Goal: Transaction & Acquisition: Obtain resource

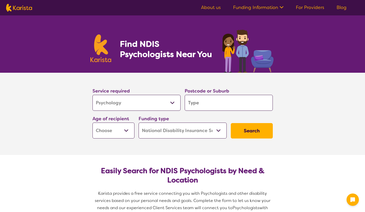
select select "Psychology"
select select "NDIS"
select select "Psychology"
select select "NDIS"
click at [192, 104] on input "search" at bounding box center [229, 103] width 88 height 16
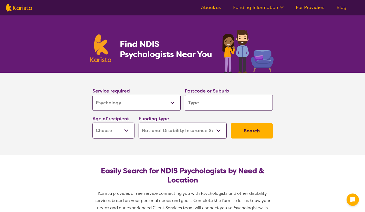
type input "n"
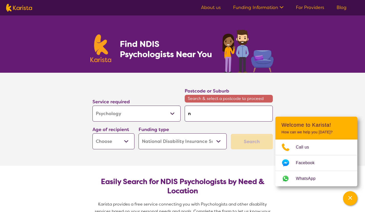
type input "nu"
type input "nur"
type input "nuro"
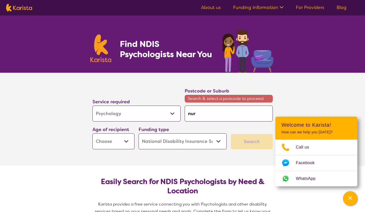
type input "nuro"
type input "nurod"
type input "nurodi"
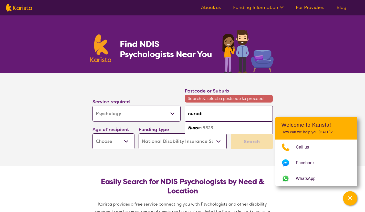
type input "nurodiv"
type input "nurodive"
type input "nurodiver"
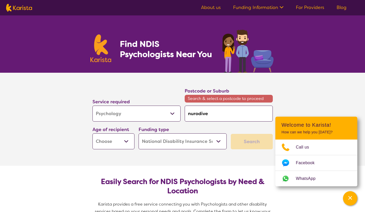
type input "nurodiver"
type input "nurodiverg"
type input "nurodiverge"
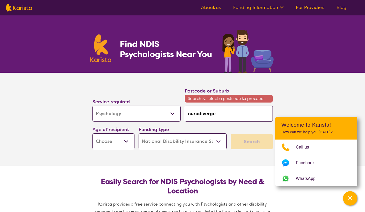
type input "nurodiverget"
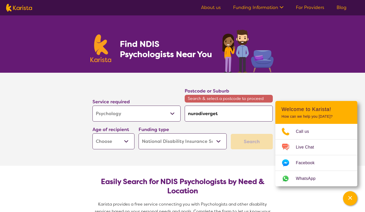
click at [222, 116] on input "nurodiverget" at bounding box center [229, 113] width 88 height 16
type input "nurodiverge"
type input "nurodivergen"
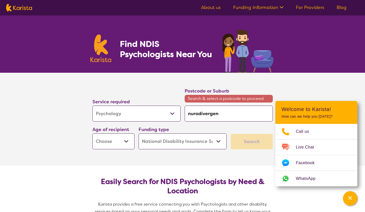
type input "nurodivergent"
click at [193, 114] on input "nurodivergent" at bounding box center [229, 113] width 88 height 16
type input "neurodivergent"
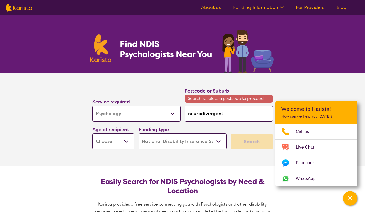
type input "neurodivergent"
click at [129, 141] on select "Early Childhood - 0 to 9 Child - 10 to 11 Adolescent - 12 to 17 Adult - 18 to 6…" at bounding box center [114, 141] width 42 height 16
select select "AS"
click at [93, 133] on select "Early Childhood - 0 to 9 Child - 10 to 11 Adolescent - 12 to 17 Adult - 18 to 6…" at bounding box center [114, 141] width 42 height 16
select select "AS"
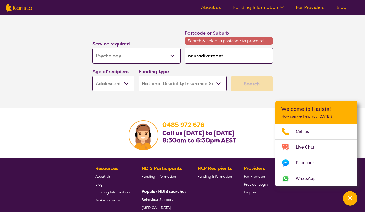
scroll to position [795, 0]
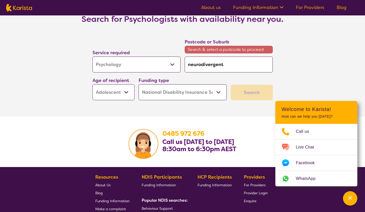
click at [227, 57] on input "neurodivergent" at bounding box center [229, 64] width 88 height 16
drag, startPoint x: 227, startPoint y: 57, endPoint x: 184, endPoint y: 58, distance: 42.8
click at [184, 58] on div "Postcode or Suburb Search & select a postcode to proceed neurodivergent" at bounding box center [229, 55] width 92 height 38
type input "f"
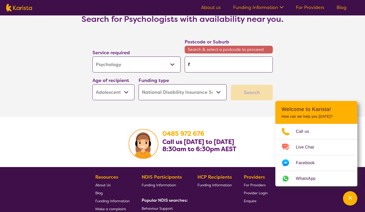
type input "fr"
type input "fra"
type input "fran"
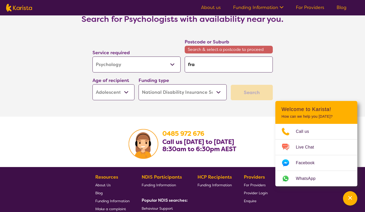
type input "fran"
type input "frank"
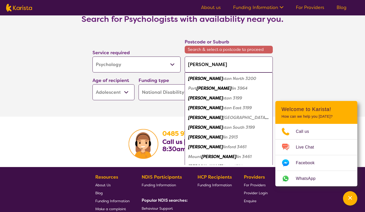
type input "frank"
click at [192, 95] on em "Frank" at bounding box center [205, 97] width 35 height 5
type input "3199"
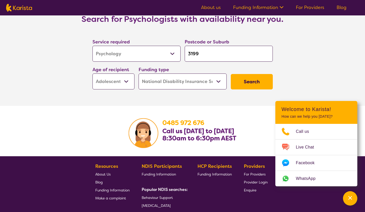
click at [246, 76] on button "Search" at bounding box center [252, 81] width 42 height 15
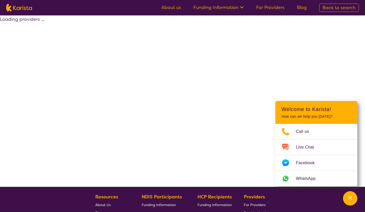
select select "by_score"
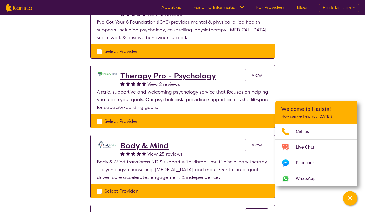
scroll to position [128, 0]
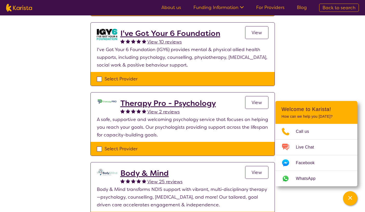
click at [171, 33] on h2 "I've Got Your 6 Foundation" at bounding box center [171, 33] width 100 height 9
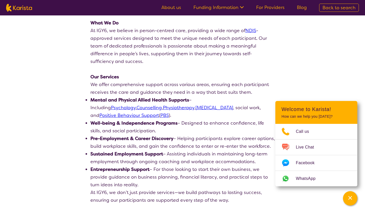
scroll to position [179, 0]
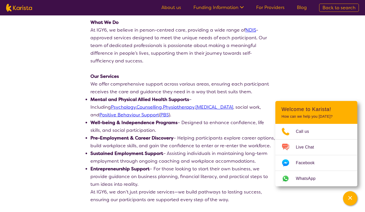
click at [136, 104] on link "Psychology" at bounding box center [123, 107] width 25 height 6
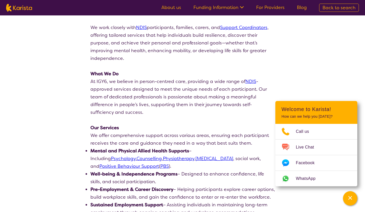
select select "by_score"
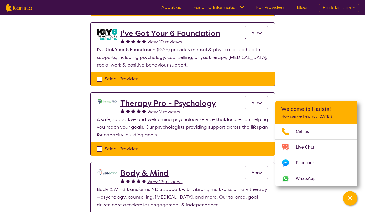
click at [157, 101] on h2 "Therapy Pro - Psychology" at bounding box center [169, 102] width 96 height 9
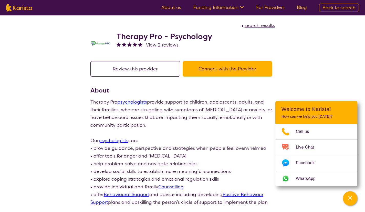
click at [200, 72] on button "Connect with the Provider" at bounding box center [228, 68] width 90 height 15
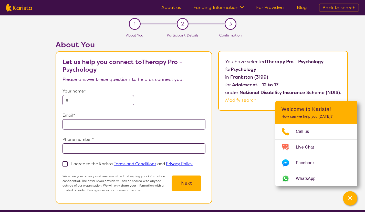
click at [106, 98] on input "text" at bounding box center [99, 100] width 72 height 10
type input "**********"
click at [102, 122] on input "email" at bounding box center [134, 124] width 143 height 10
type input "**********"
click at [99, 149] on input "tel" at bounding box center [134, 148] width 143 height 10
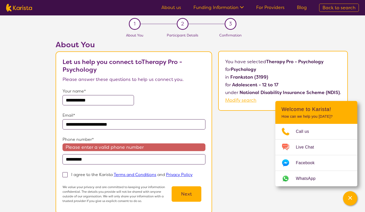
type input "*********"
click at [65, 174] on span at bounding box center [65, 174] width 5 height 5
click at [193, 174] on input "I agree to the Karista Terms and Conditions and Privacy Policy" at bounding box center [194, 173] width 3 height 3
checkbox input "true"
click at [187, 191] on button "Next" at bounding box center [187, 193] width 30 height 15
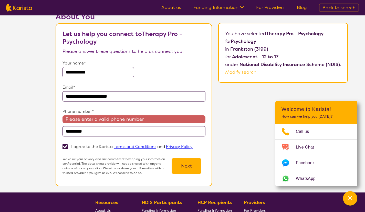
scroll to position [51, 0]
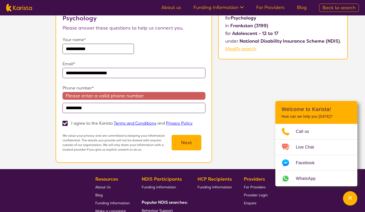
click at [186, 141] on button "Next" at bounding box center [187, 142] width 30 height 15
click at [78, 108] on input "*********" at bounding box center [134, 108] width 143 height 10
click at [187, 139] on button "Next" at bounding box center [187, 142] width 30 height 15
click at [186, 139] on button "Next" at bounding box center [187, 142] width 30 height 15
click at [66, 109] on input "********" at bounding box center [134, 108] width 143 height 10
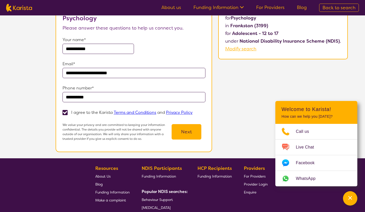
type input "**********"
click at [194, 128] on button "Next" at bounding box center [187, 131] width 30 height 15
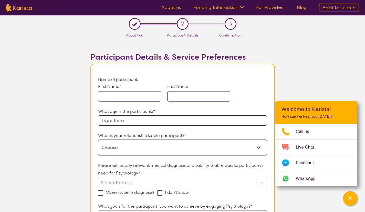
click at [140, 98] on input "text" at bounding box center [129, 96] width 63 height 10
type input "Declan"
click at [214, 93] on input "text" at bounding box center [198, 96] width 63 height 10
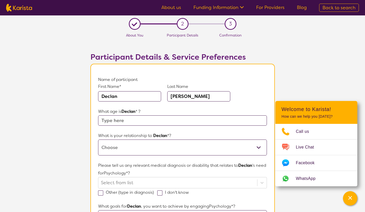
type input "Edwards"
click at [142, 122] on input "text" at bounding box center [182, 120] width 169 height 10
type input "15 years"
click at [160, 145] on select "This request is for myself I am their parent I am their child I am their spouse…" at bounding box center [182, 147] width 169 height 16
select select "Other"
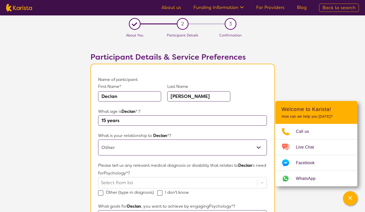
click at [98, 139] on select "This request is for myself I am their parent I am their child I am their spouse…" at bounding box center [182, 147] width 169 height 16
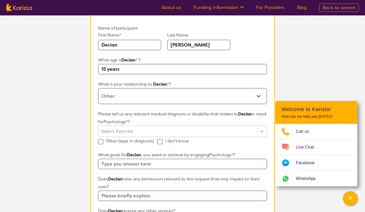
click at [261, 131] on div at bounding box center [261, 131] width 9 height 11
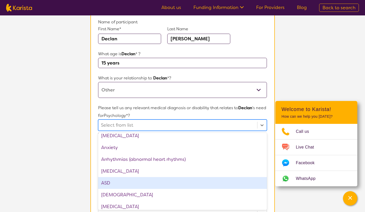
click at [144, 180] on div "ASD" at bounding box center [182, 183] width 169 height 12
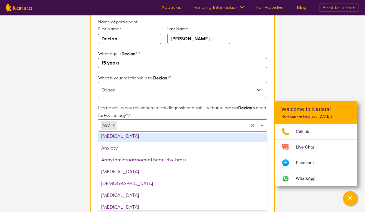
click at [171, 124] on div at bounding box center [182, 125] width 128 height 9
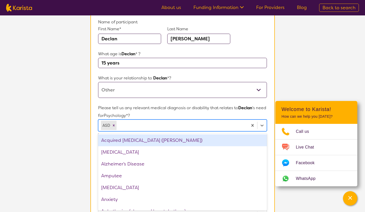
click at [144, 123] on div at bounding box center [182, 125] width 128 height 9
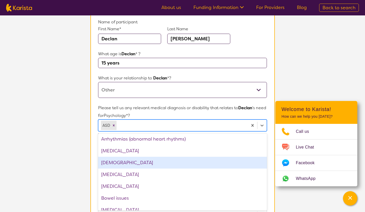
scroll to position [77, 0]
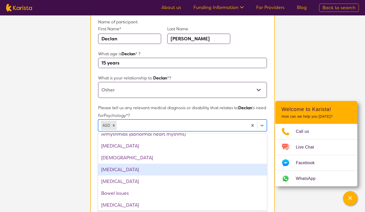
click at [128, 168] on div "Autism Spectrum Disorder" at bounding box center [182, 169] width 169 height 12
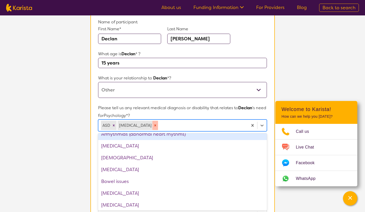
click at [158, 123] on div "Remove Autism Spectrum Disorder" at bounding box center [156, 125] width 6 height 9
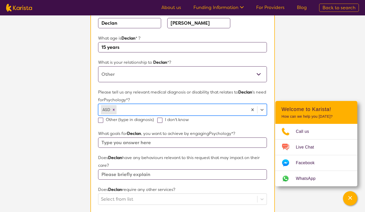
scroll to position [83, 0]
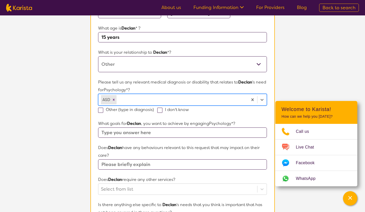
click at [152, 134] on input "text" at bounding box center [182, 132] width 169 height 10
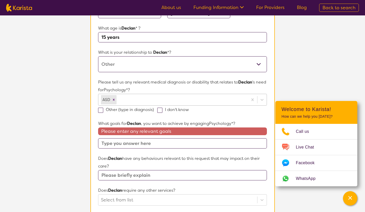
click at [103, 110] on span at bounding box center [100, 109] width 5 height 5
click at [154, 110] on input "Other (type in diagnosis)" at bounding box center [155, 108] width 3 height 3
checkbox input "true"
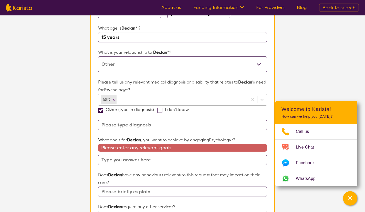
click at [151, 127] on input at bounding box center [182, 124] width 169 height 10
type input "Nuerodivergent"
click at [173, 157] on input "text" at bounding box center [182, 159] width 169 height 10
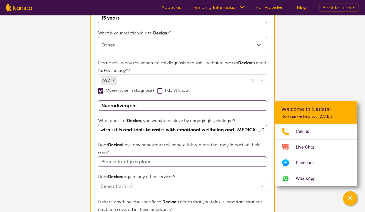
scroll to position [109, 0]
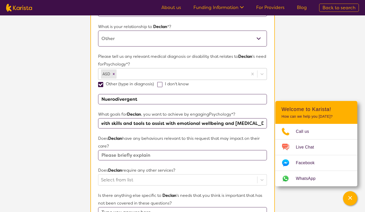
type input "To be provided with skills and tools to assist with emotional wellbeing and soc…"
click at [167, 155] on input "text" at bounding box center [182, 155] width 169 height 10
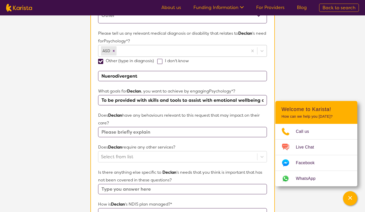
scroll to position [160, 0]
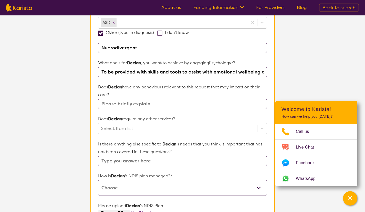
click at [147, 159] on input "text" at bounding box center [182, 160] width 169 height 10
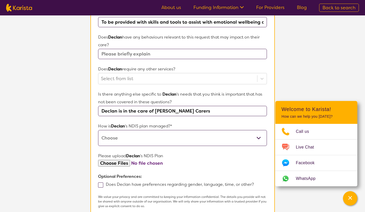
scroll to position [211, 0]
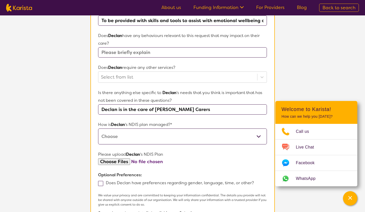
type input "Declan is in the care of Foster Carers"
click at [209, 136] on select "Self-managed NDIS plan Managed by a registered plan management provider (not th…" at bounding box center [182, 136] width 169 height 16
select select "Plan Managed"
click at [98, 128] on select "Self-managed NDIS plan Managed by a registered plan management provider (not th…" at bounding box center [182, 136] width 169 height 16
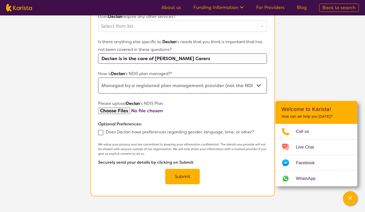
scroll to position [263, 0]
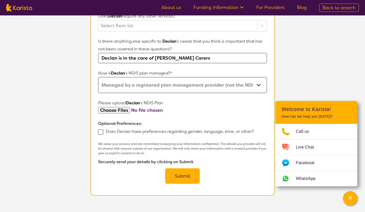
click at [99, 131] on span at bounding box center [100, 131] width 5 height 5
click at [254, 131] on input "Does Declan have preferences regarding gender, language, time, or other?" at bounding box center [255, 130] width 3 height 3
checkbox input "true"
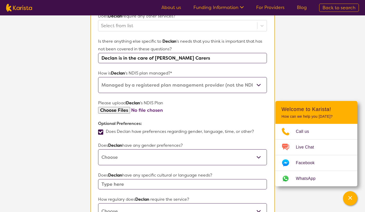
click at [136, 156] on select "Male Female Other No Preference" at bounding box center [182, 157] width 169 height 16
select select "Male"
click at [98, 149] on select "Male Female Other No Preference" at bounding box center [182, 157] width 169 height 16
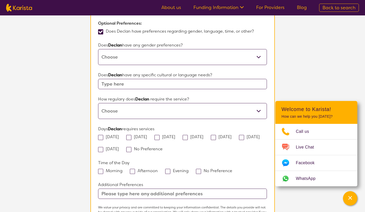
scroll to position [365, 0]
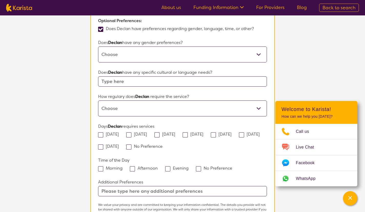
click at [193, 107] on select "Daily Twice a week Weekly Every fortnight Monthly Other" at bounding box center [182, 108] width 169 height 16
select select "Every fortnight"
click at [98, 100] on select "Daily Twice a week Weekly Every fortnight Monthly Other" at bounding box center [182, 108] width 169 height 16
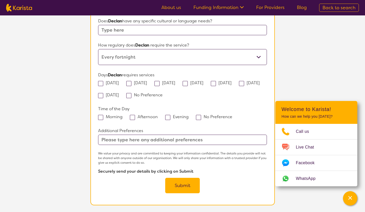
scroll to position [468, 0]
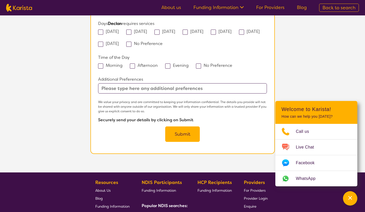
click at [182, 134] on button "Submit" at bounding box center [182, 133] width 35 height 15
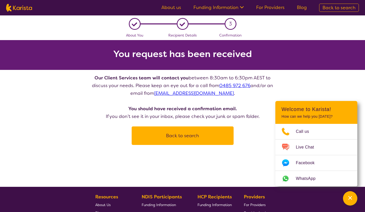
drag, startPoint x: 44, startPoint y: 0, endPoint x: 53, endPoint y: 125, distance: 125.4
click at [53, 125] on div "L About You L Recipient Details 3 Confirmation You request has been received Ou…" at bounding box center [182, 79] width 365 height 129
click at [171, 5] on link "About us" at bounding box center [172, 7] width 20 height 6
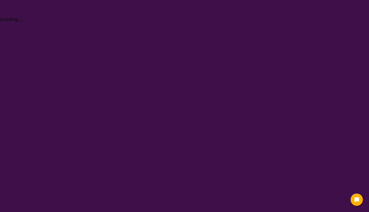
select select "Psychology"
select select "AS"
select select "NDIS"
select select "Psychology"
select select "AS"
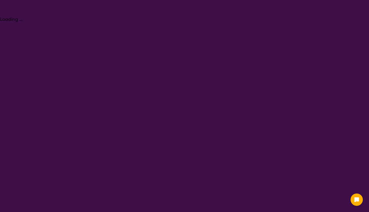
select select "NDIS"
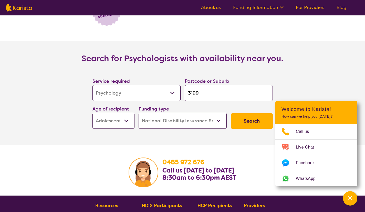
scroll to position [769, 0]
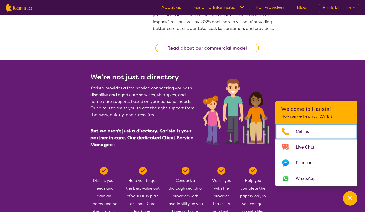
scroll to position [179, 0]
